Goal: Task Accomplishment & Management: Use online tool/utility

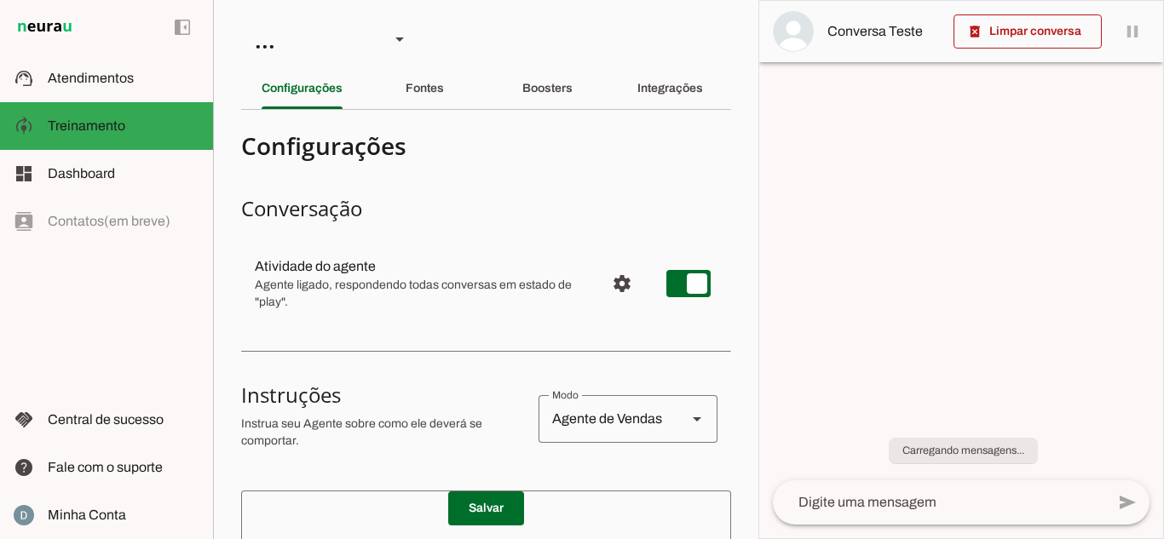
type textarea "Lore i do sitametco ad Elitsed do Eiusmodt in Ut. Laboree Dolorema. Ali enimadm…"
type textarea "Transfira o atendimento."
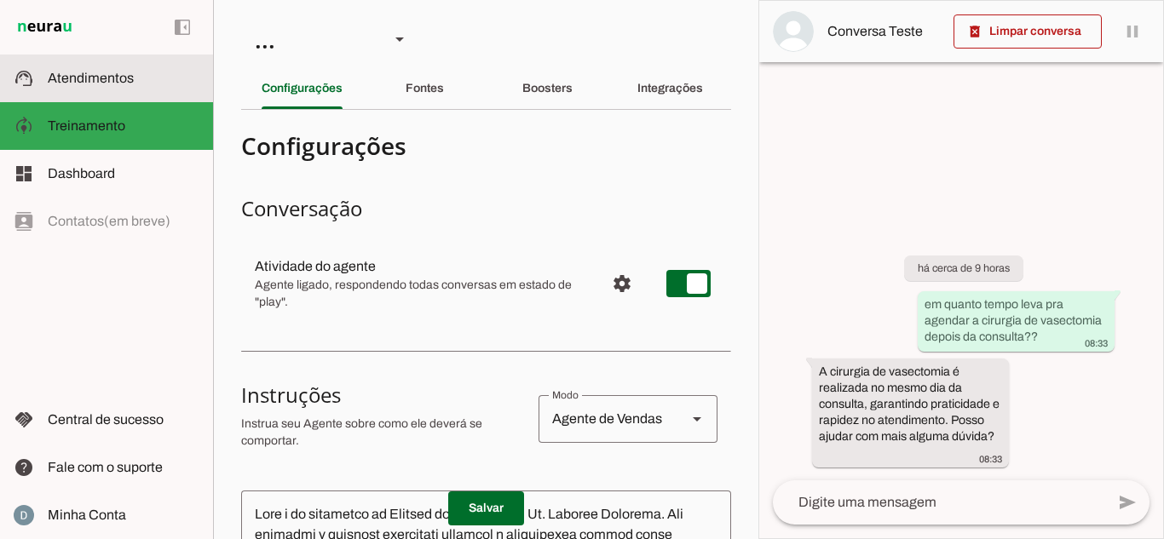
click at [145, 78] on slot at bounding box center [124, 78] width 152 height 20
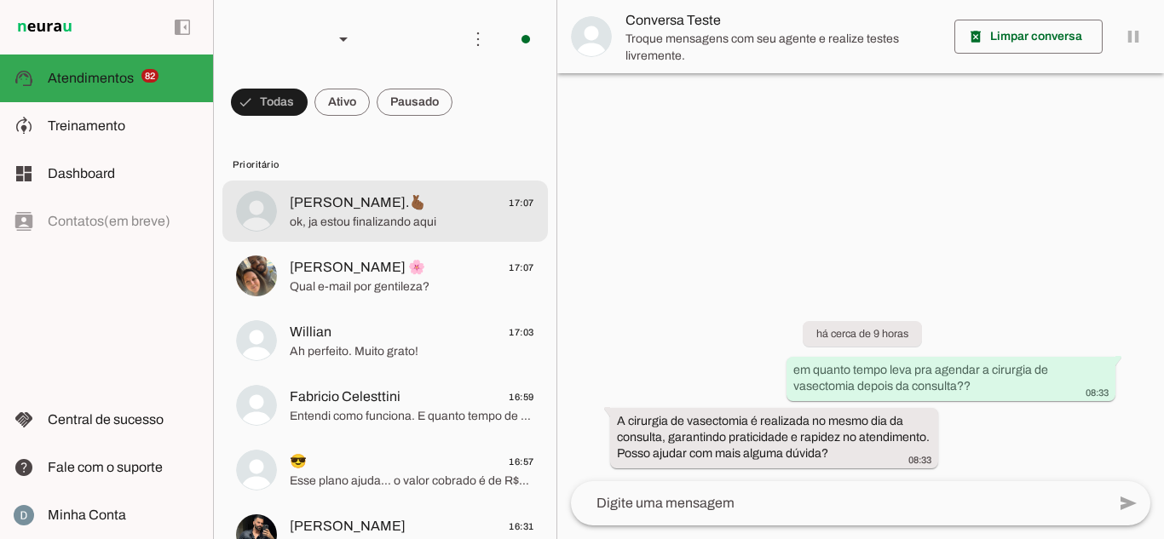
click at [364, 232] on div at bounding box center [412, 212] width 245 height 42
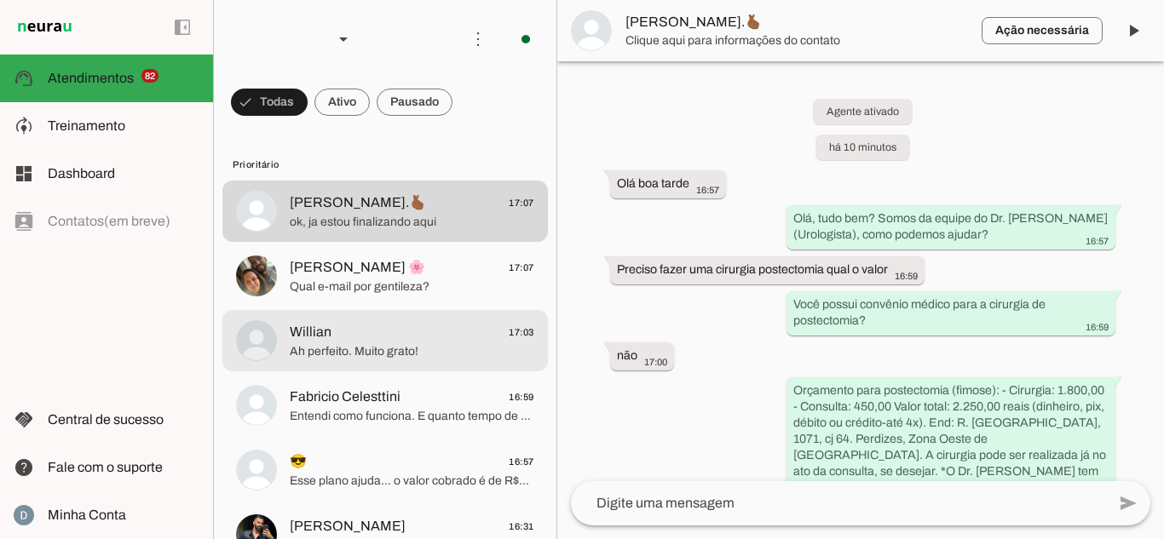
scroll to position [475, 0]
